Goal: Task Accomplishment & Management: Manage account settings

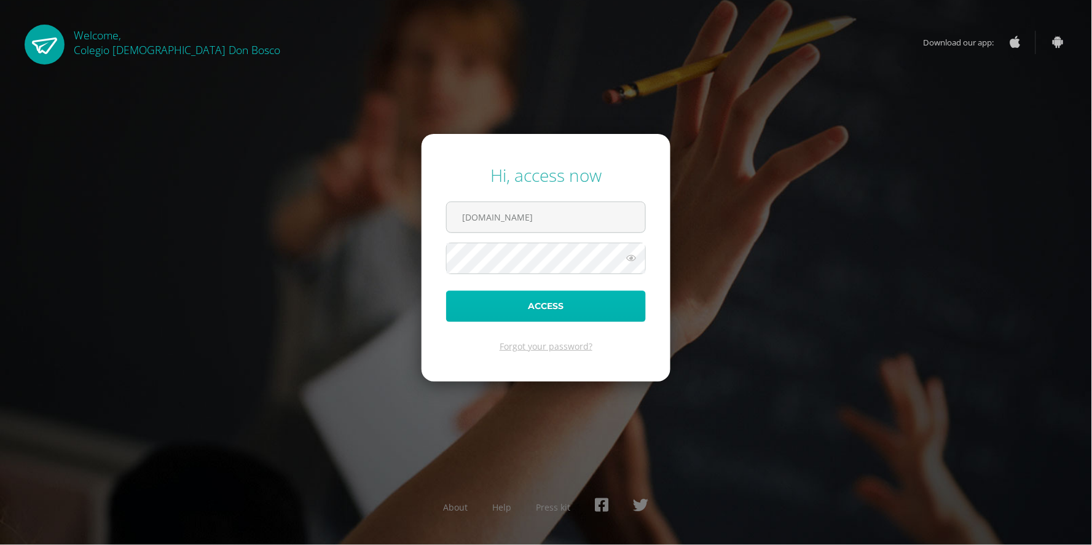
click at [585, 299] on button "Access" at bounding box center [546, 306] width 200 height 31
click at [537, 297] on button "Access" at bounding box center [546, 306] width 200 height 31
click at [525, 198] on form "Hi, access now 5bg2.quinb.ca Access Forgot your password?" at bounding box center [546, 257] width 249 height 247
click at [523, 207] on input "[DOMAIN_NAME]" at bounding box center [546, 217] width 199 height 30
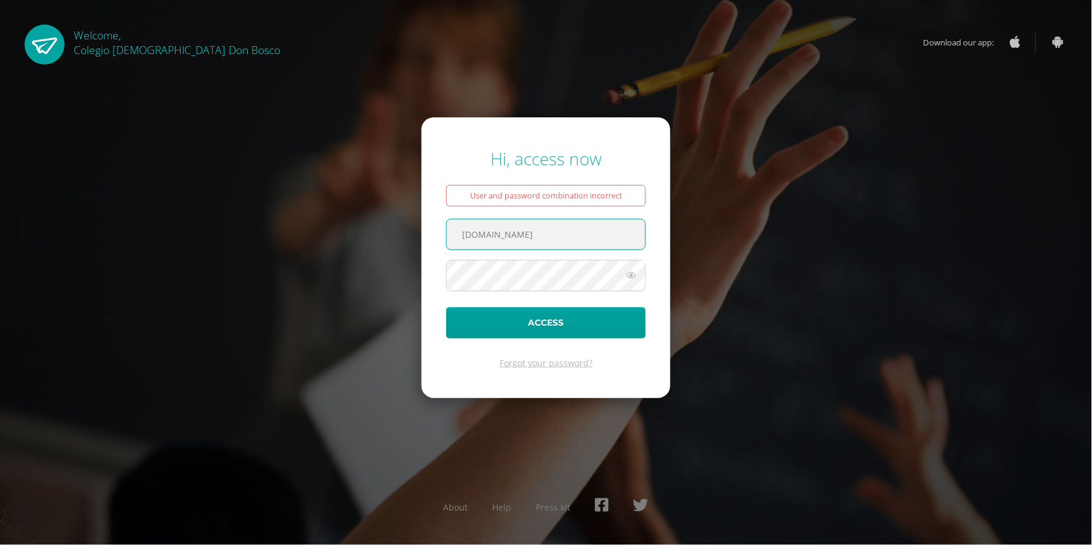
click at [567, 244] on input "5bg2.quinb.ca" at bounding box center [546, 234] width 199 height 30
type input "c.quin.1cdb@gmail.com"
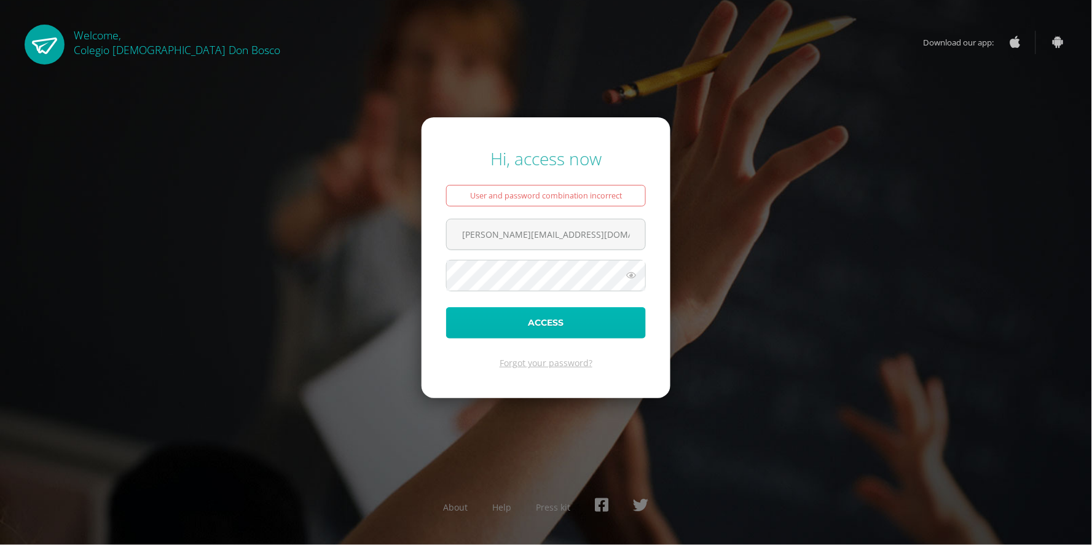
click at [577, 339] on button "Access" at bounding box center [546, 322] width 200 height 31
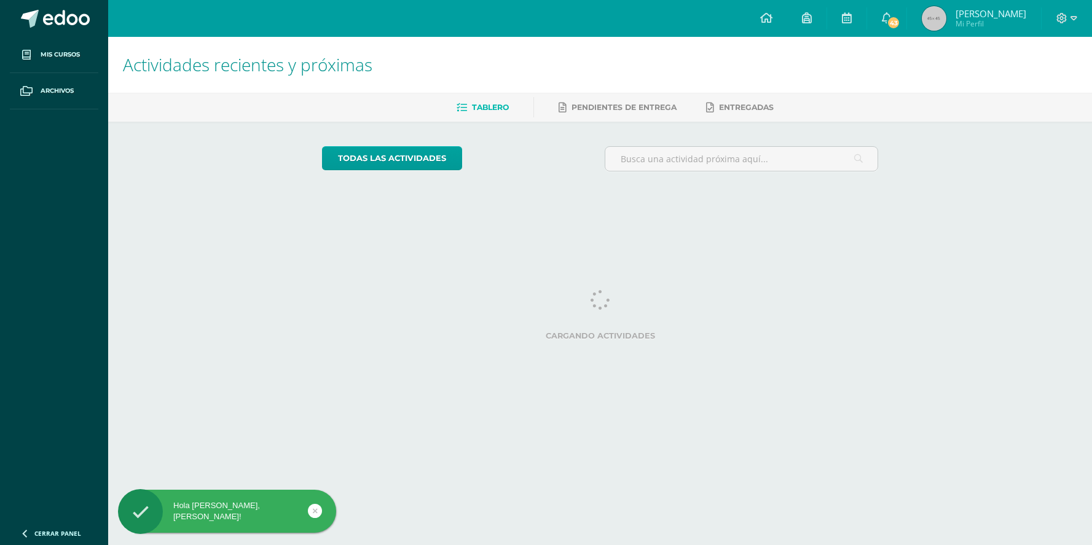
click at [882, 20] on icon at bounding box center [887, 17] width 10 height 11
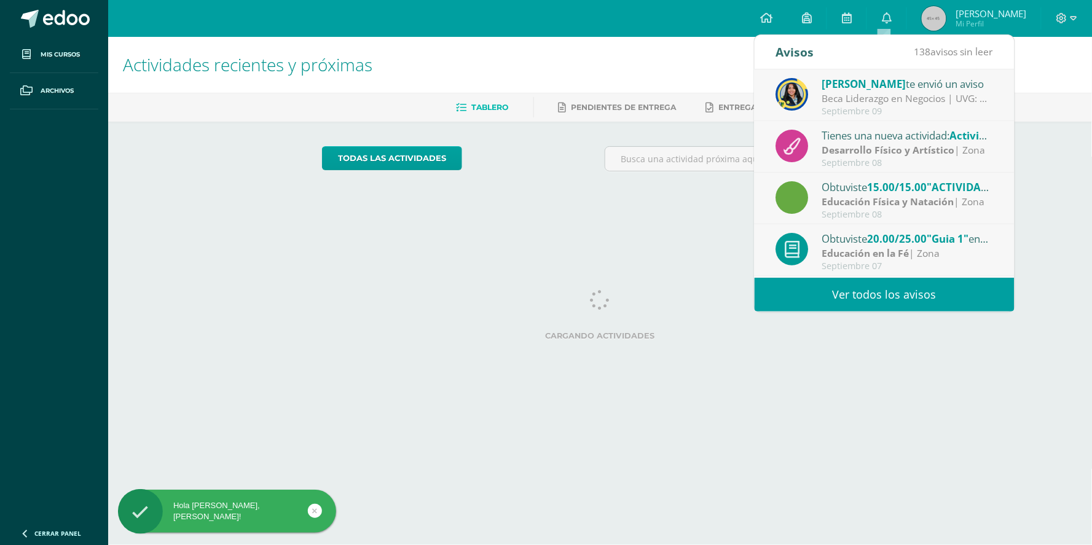
click at [911, 270] on div "Septiembre 07" at bounding box center [907, 266] width 171 height 10
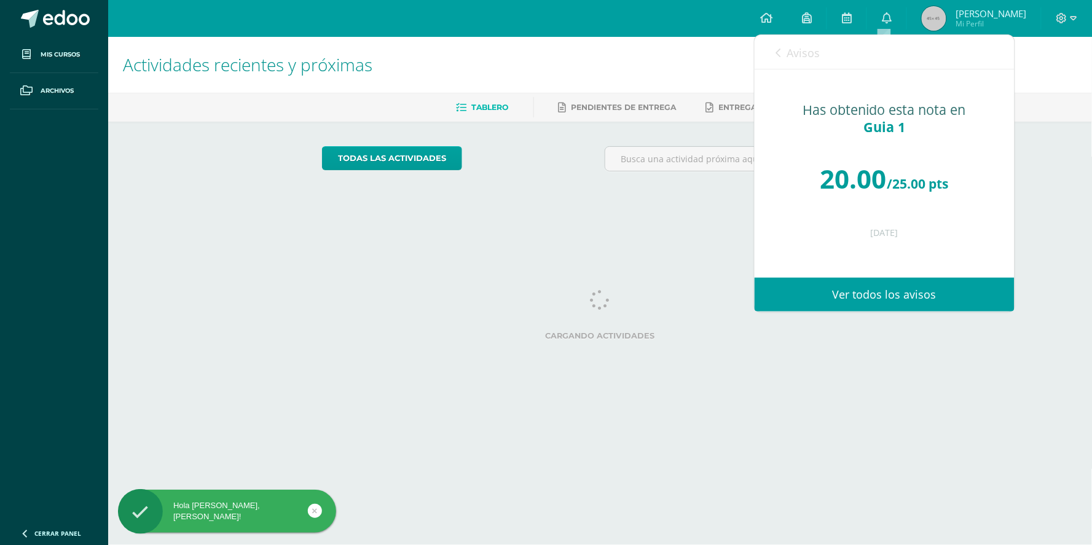
click at [913, 285] on link "Ver todos los avisos" at bounding box center [885, 295] width 260 height 34
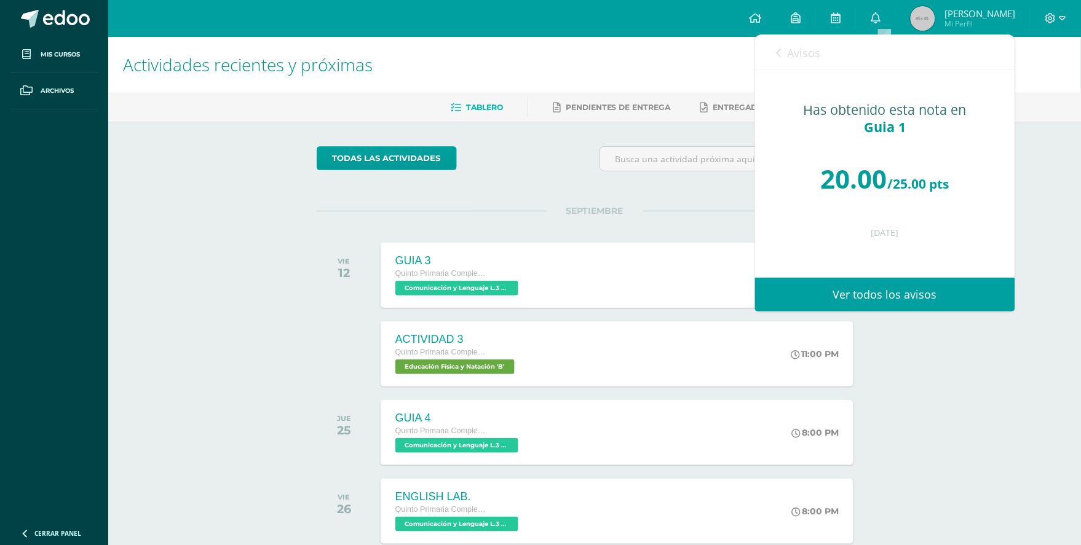
click at [840, 293] on link "Ver todos los avisos" at bounding box center [885, 295] width 260 height 34
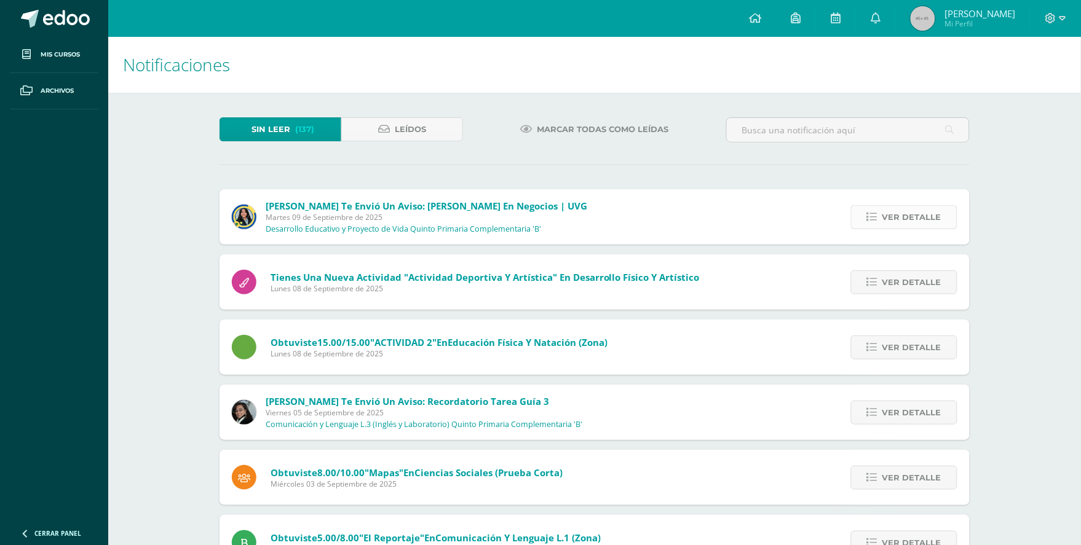
click at [917, 216] on span "Ver detalle" at bounding box center [911, 217] width 59 height 23
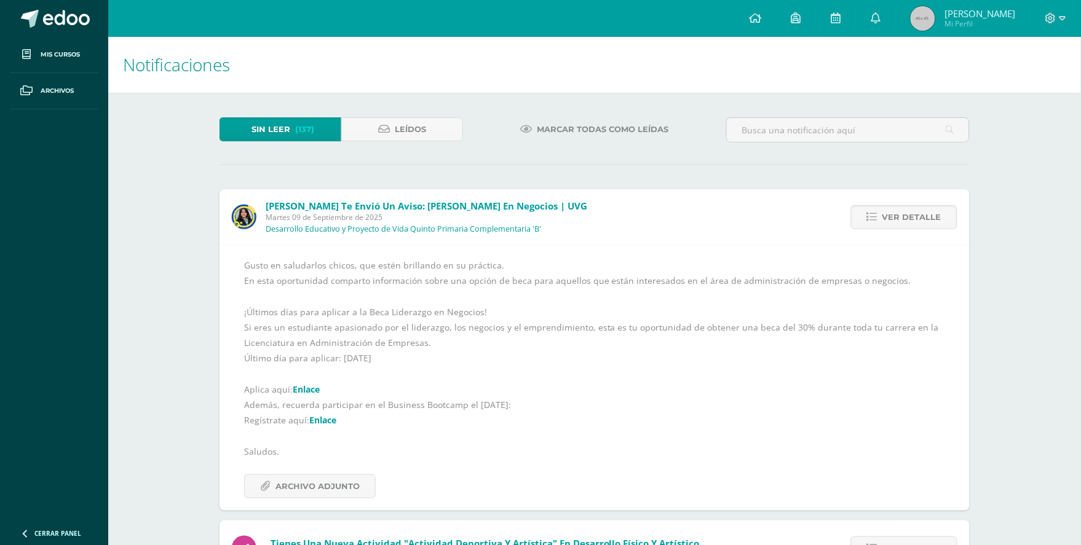
click at [248, 212] on img at bounding box center [244, 217] width 25 height 25
click at [329, 486] on span "Archivo Adjunto" at bounding box center [317, 486] width 84 height 23
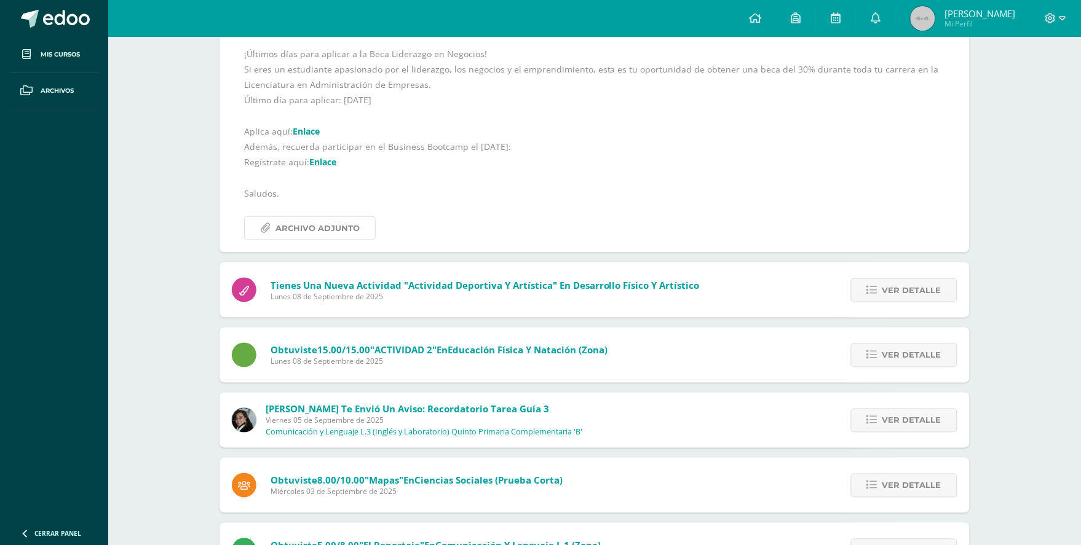
scroll to position [273, 0]
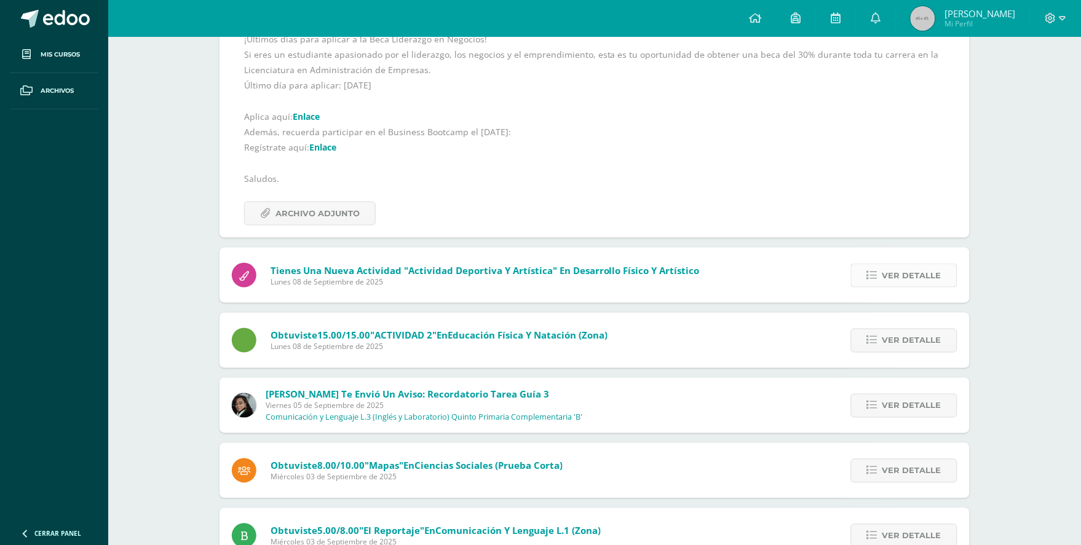
click at [915, 278] on span "Ver detalle" at bounding box center [911, 275] width 59 height 23
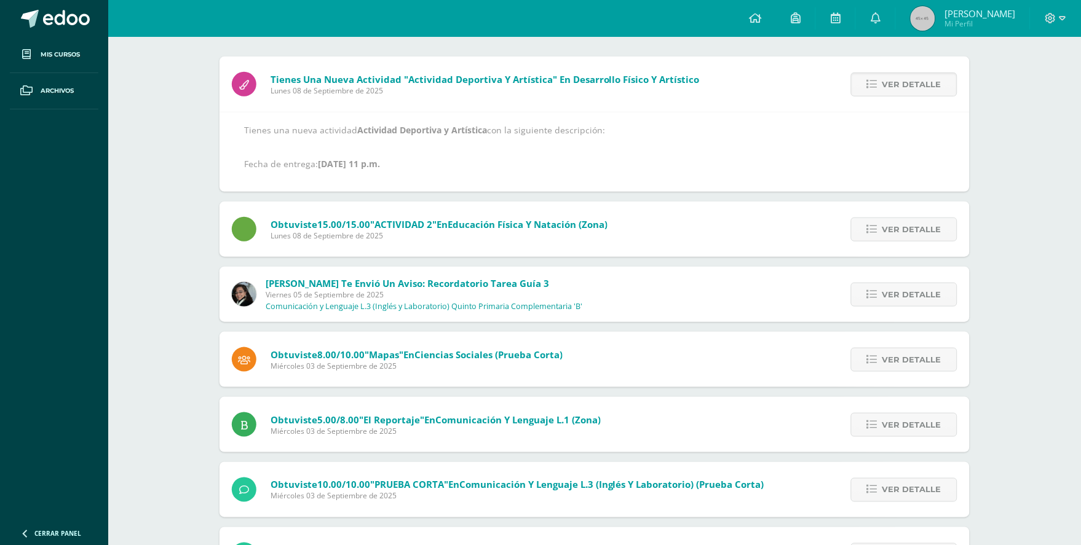
scroll to position [109, 0]
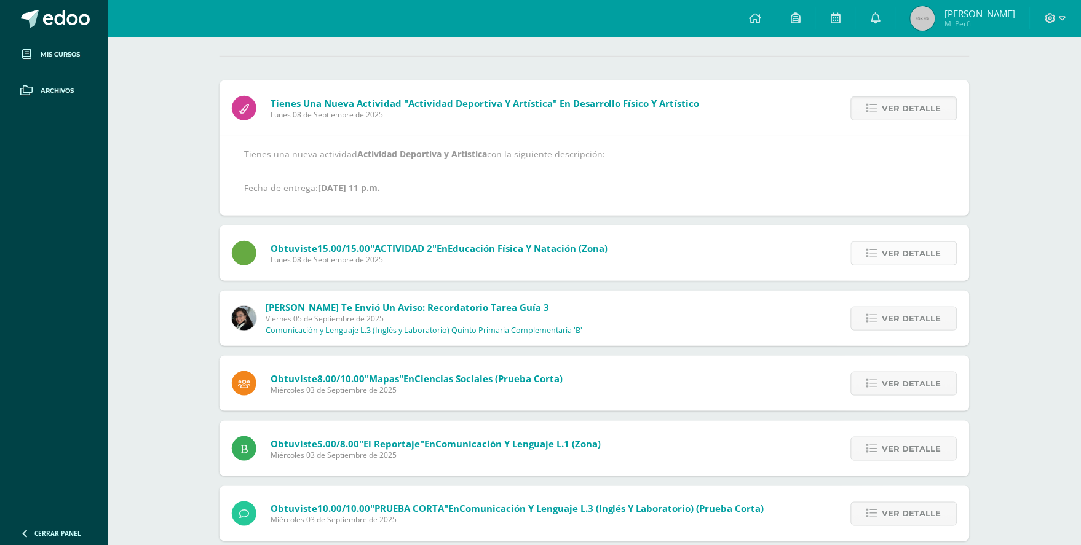
click at [902, 260] on span "Ver detalle" at bounding box center [911, 253] width 59 height 23
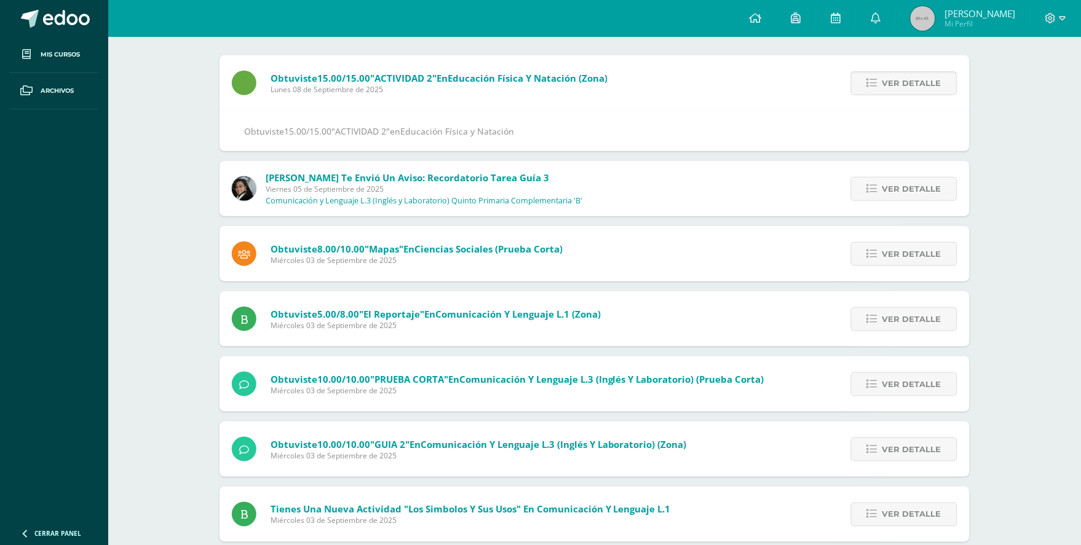
scroll to position [177, 0]
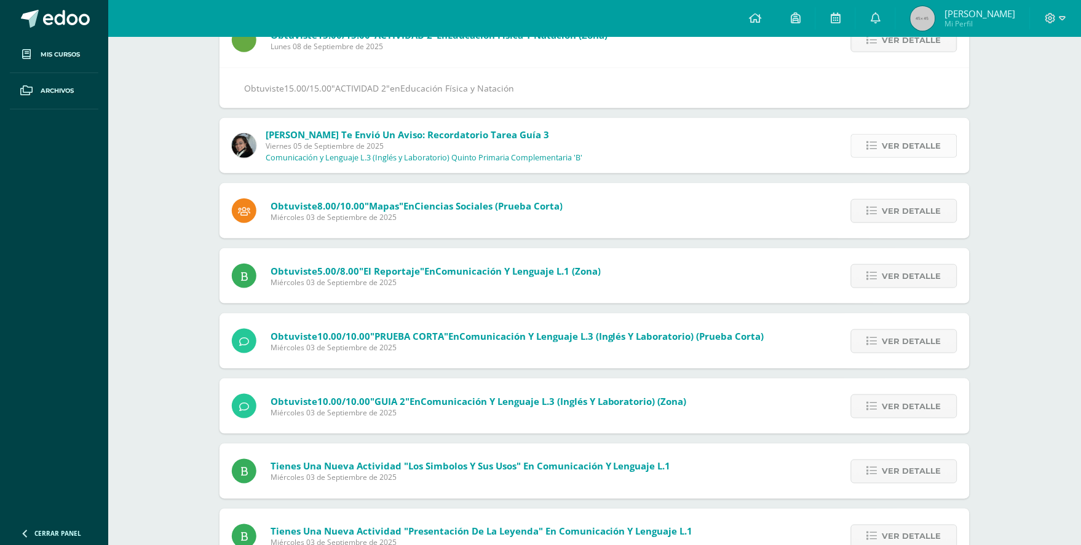
click at [887, 149] on span "Ver detalle" at bounding box center [911, 146] width 59 height 23
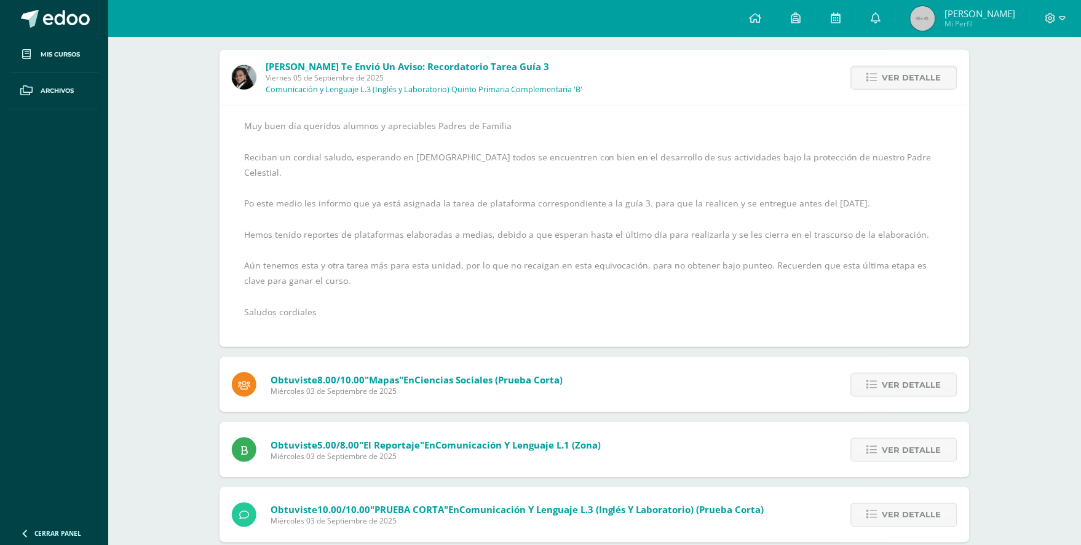
scroll to position [0, 0]
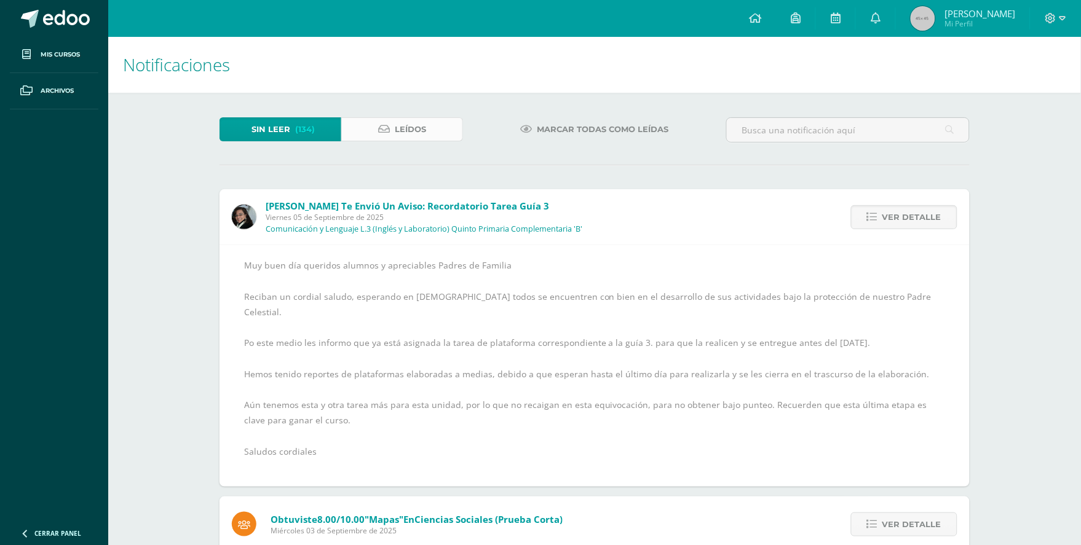
click at [411, 138] on span "Leídos" at bounding box center [410, 129] width 31 height 23
